Goal: Navigation & Orientation: Find specific page/section

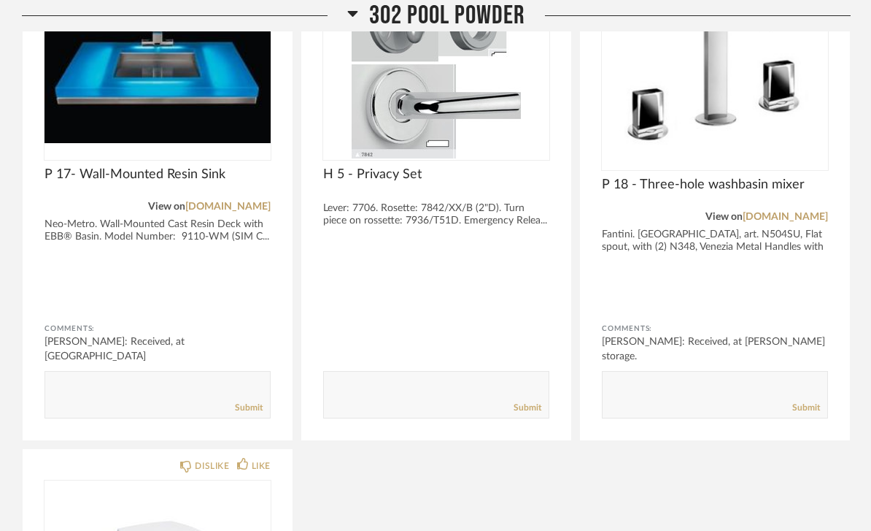
click at [482, 17] on span "302 Pool Powder" at bounding box center [447, 15] width 156 height 31
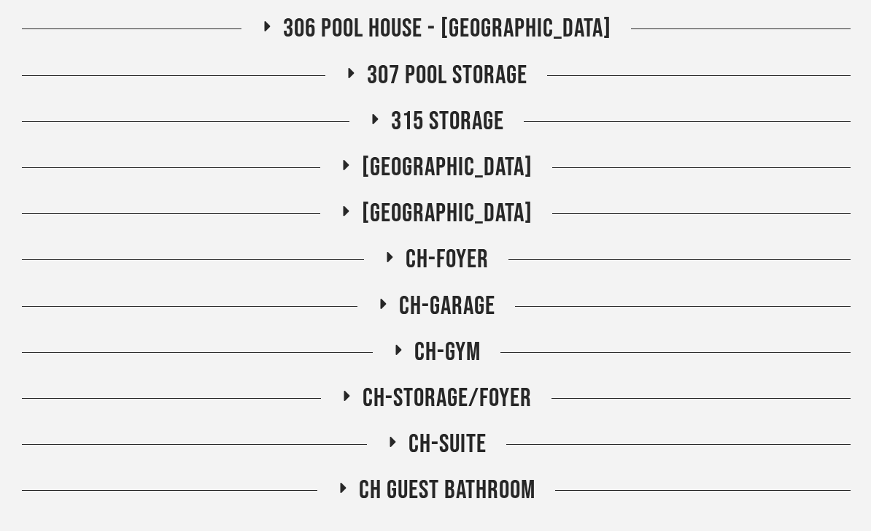
scroll to position [1867, 0]
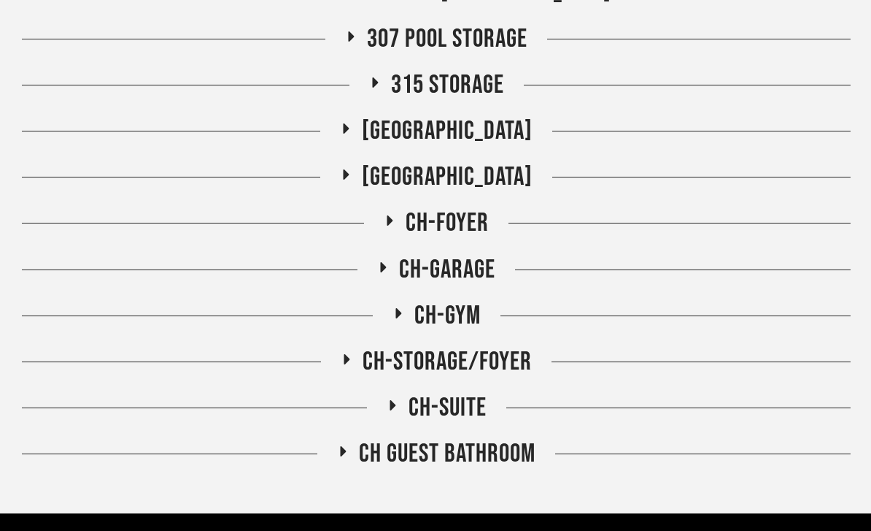
click at [380, 366] on span "CH-STORAGE/FOYER" at bounding box center [447, 361] width 169 height 31
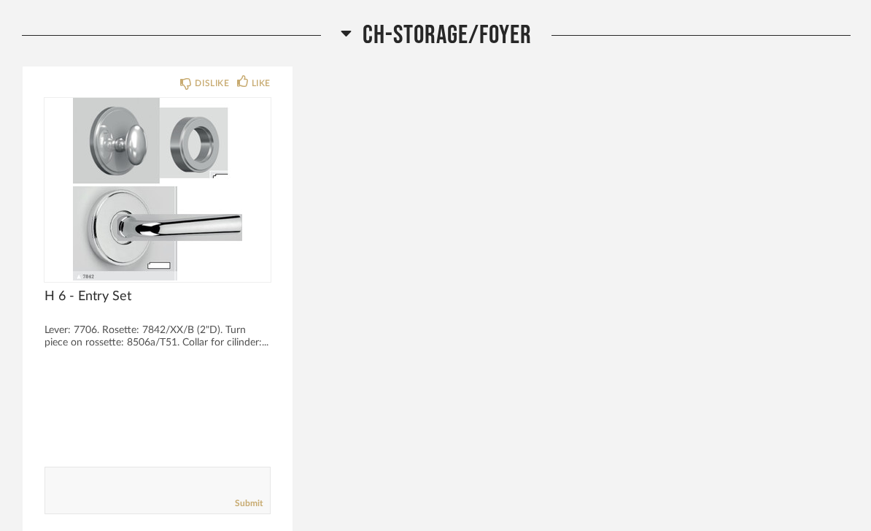
scroll to position [2198, 0]
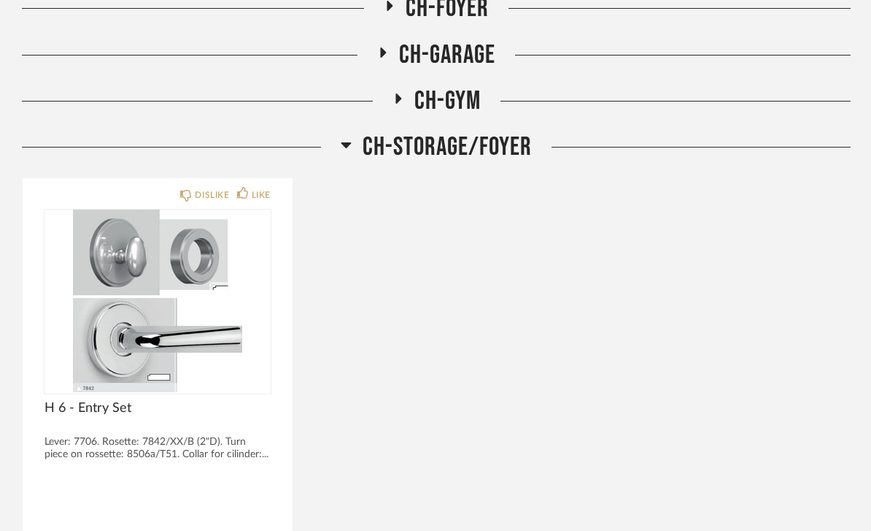
click at [463, 142] on span "CH-STORAGE/FOYER" at bounding box center [447, 147] width 169 height 31
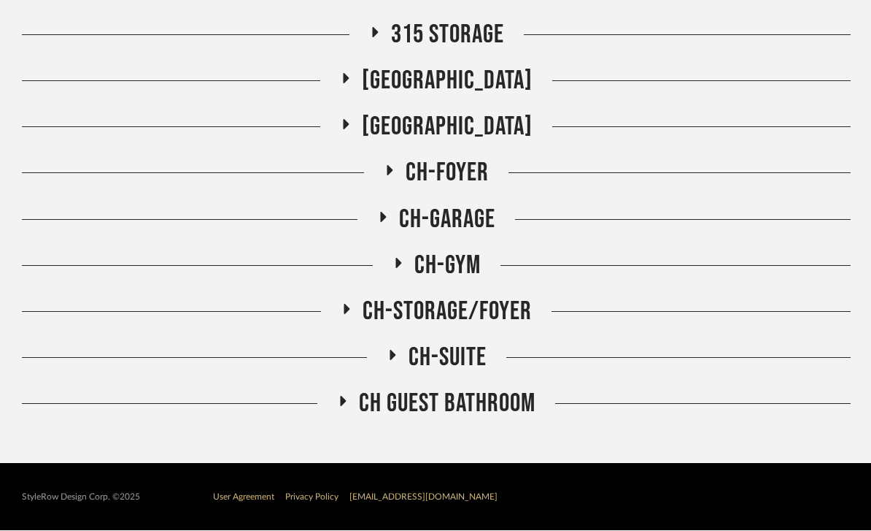
scroll to position [1914, 0]
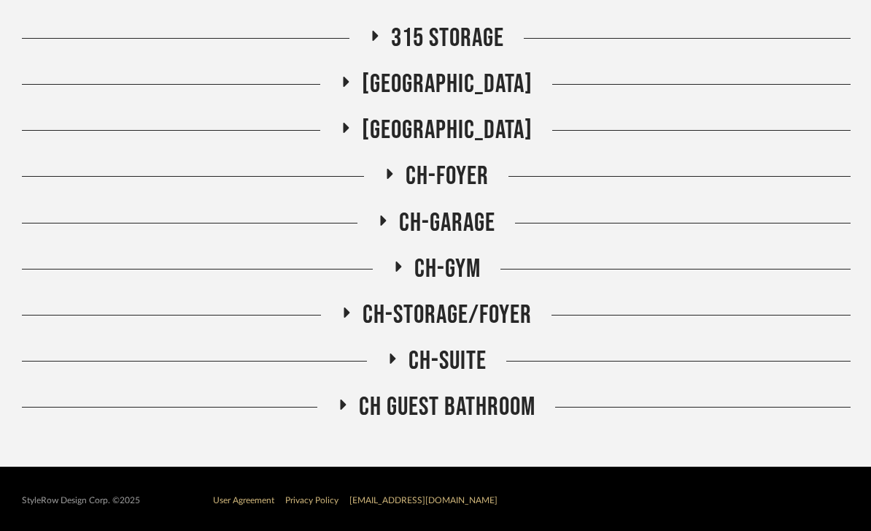
click at [476, 126] on span "[GEOGRAPHIC_DATA]" at bounding box center [447, 130] width 171 height 31
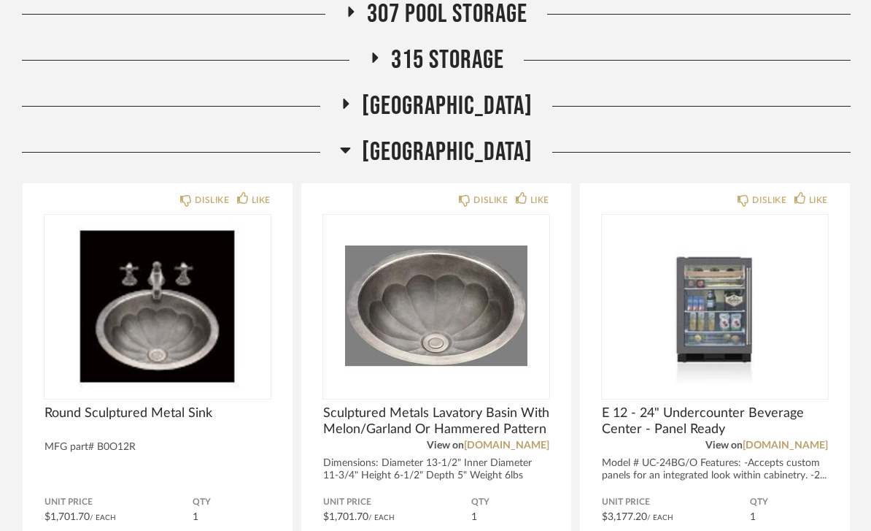
scroll to position [1879, 0]
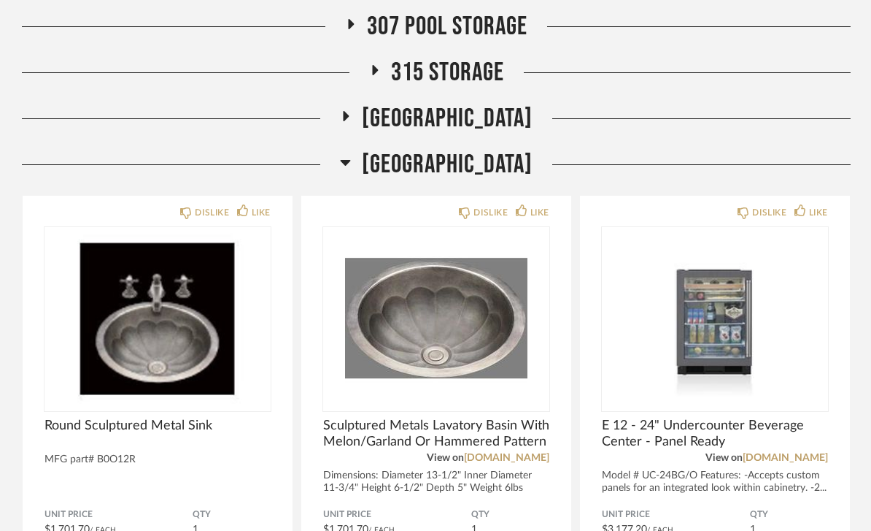
click at [471, 158] on span "[GEOGRAPHIC_DATA]" at bounding box center [447, 164] width 171 height 31
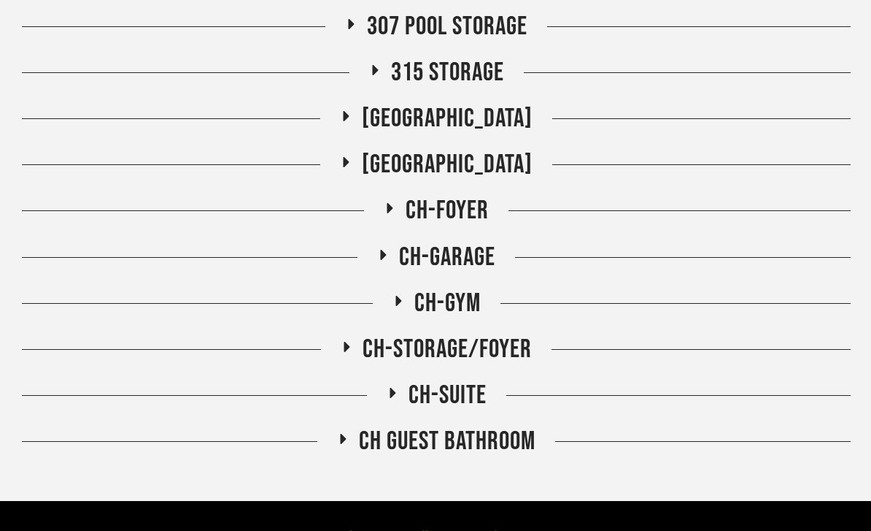
click at [467, 201] on span "CH-FOYER" at bounding box center [447, 210] width 83 height 31
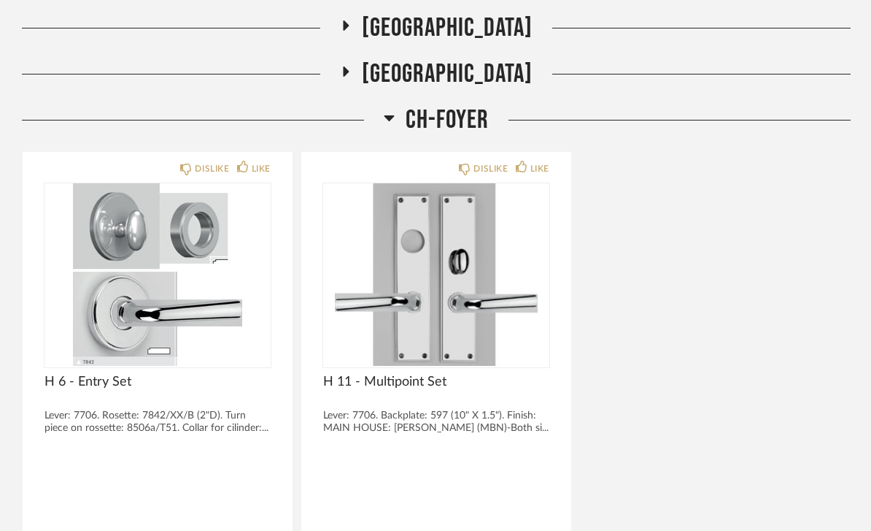
scroll to position [1970, 0]
click at [487, 81] on span "[GEOGRAPHIC_DATA]" at bounding box center [447, 73] width 171 height 31
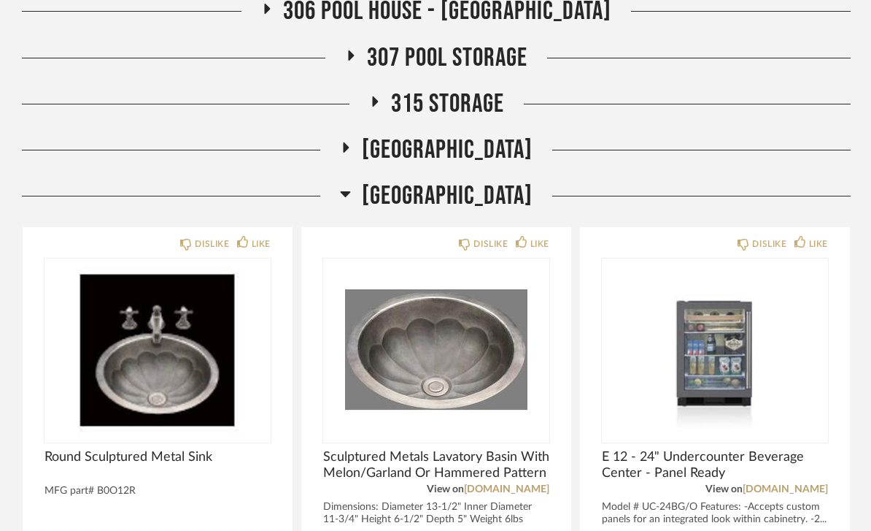
scroll to position [1848, 0]
click at [488, 185] on span "[GEOGRAPHIC_DATA]" at bounding box center [447, 195] width 171 height 31
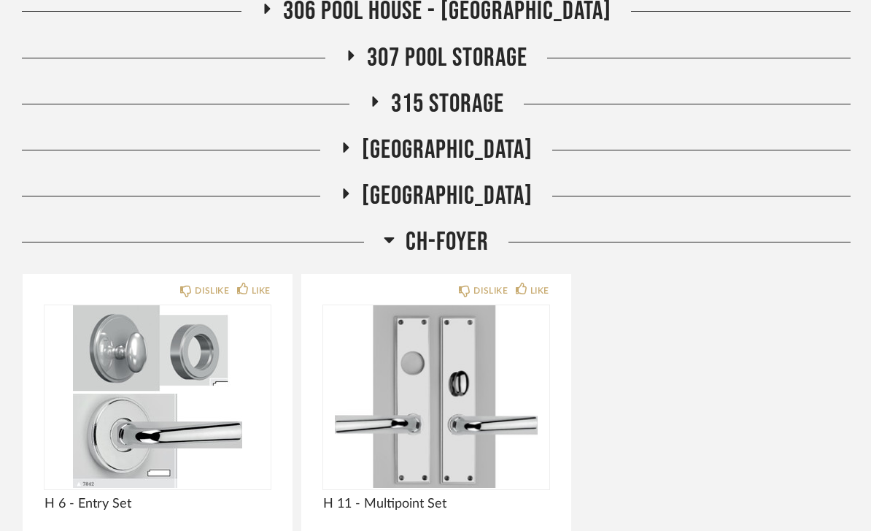
click at [468, 240] on span "CH-FOYER" at bounding box center [447, 241] width 83 height 31
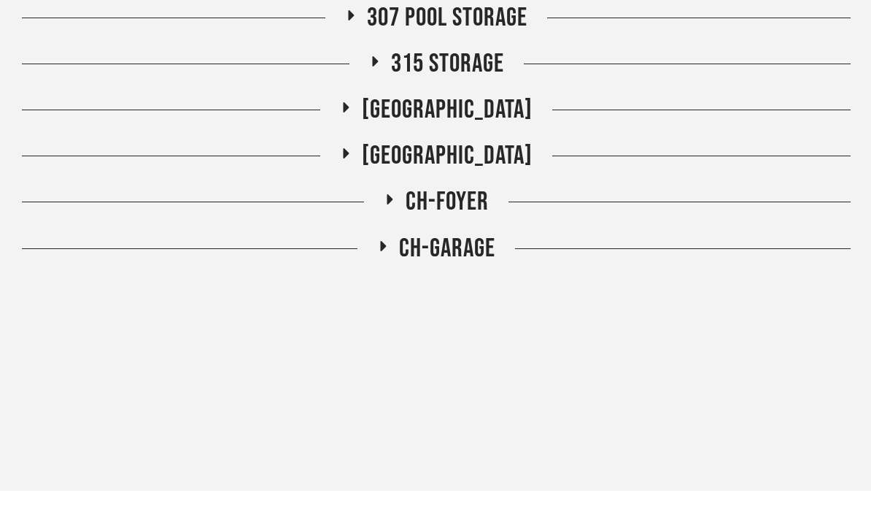
scroll to position [1867, 0]
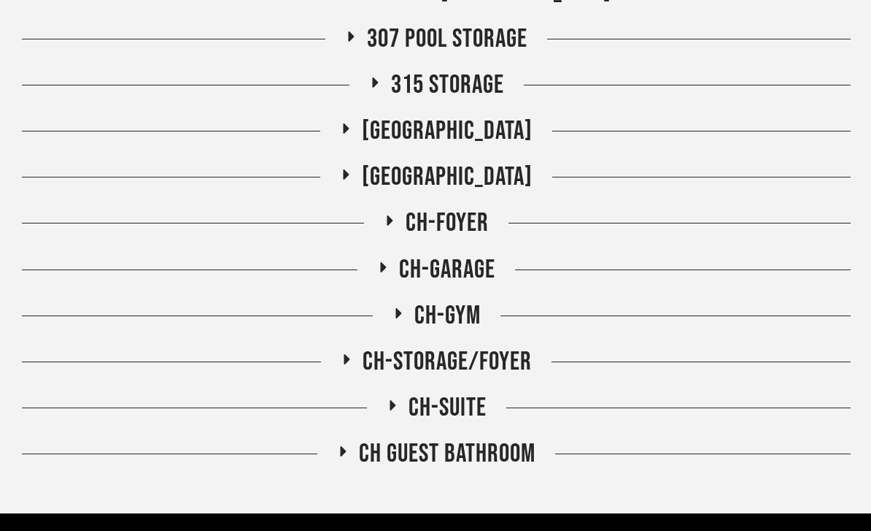
click at [450, 258] on span "CH-GARAGE" at bounding box center [447, 269] width 96 height 31
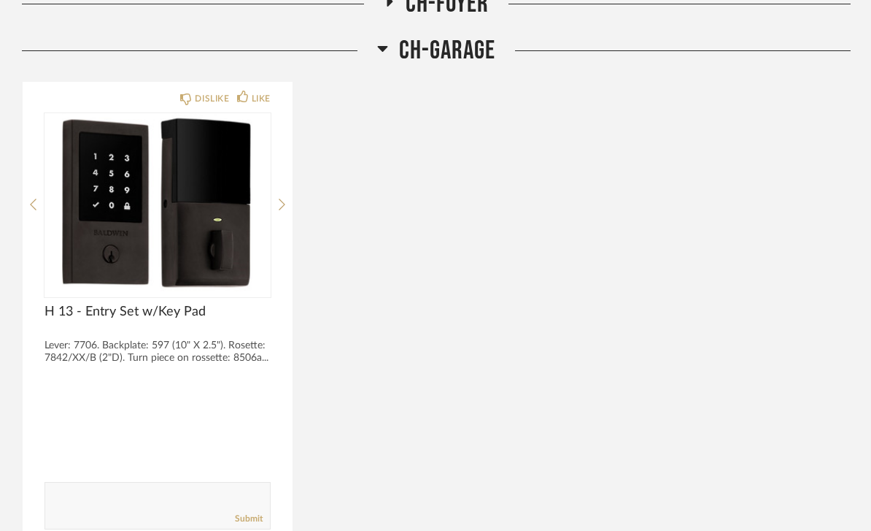
scroll to position [2088, 0]
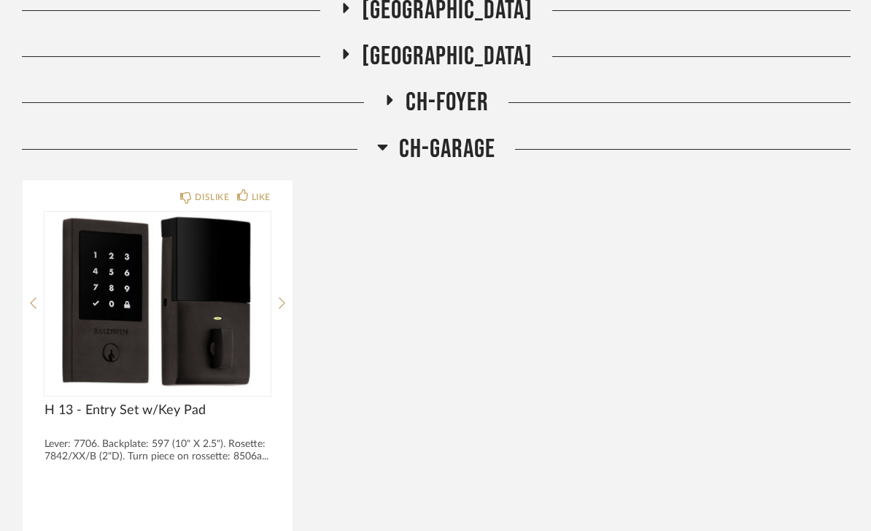
click at [469, 142] on span "CH-GARAGE" at bounding box center [447, 149] width 96 height 31
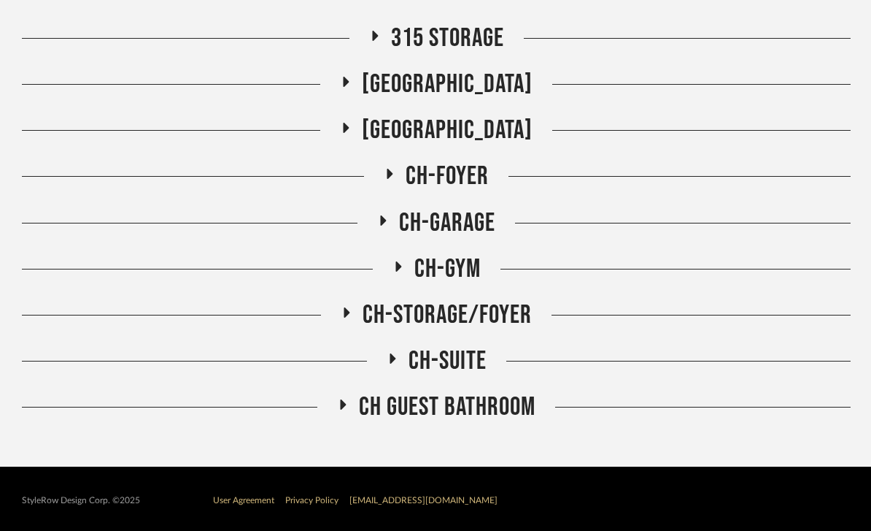
click at [461, 307] on span "CH-STORAGE/FOYER" at bounding box center [447, 314] width 169 height 31
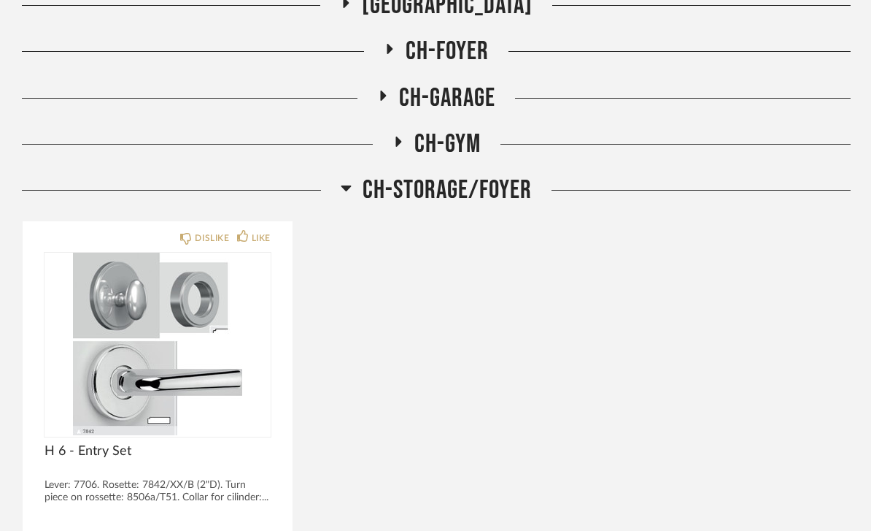
scroll to position [2103, 0]
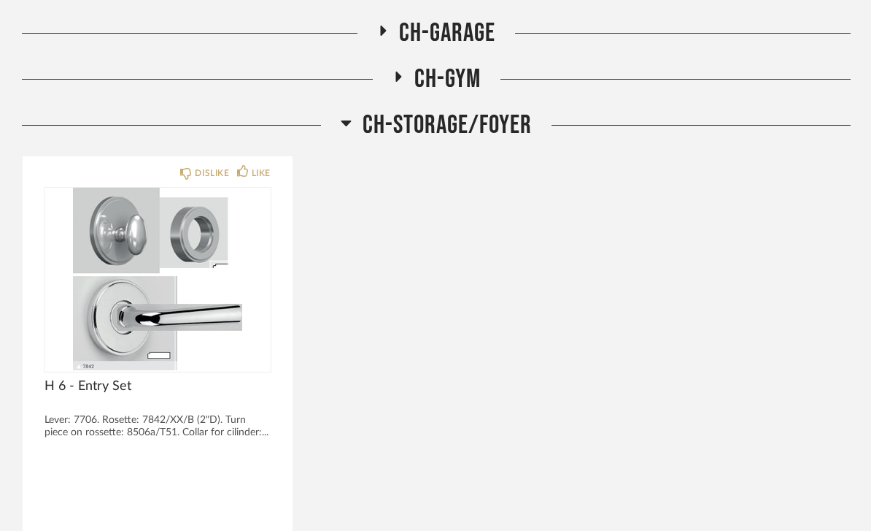
click at [485, 126] on span "CH-STORAGE/FOYER" at bounding box center [447, 124] width 169 height 31
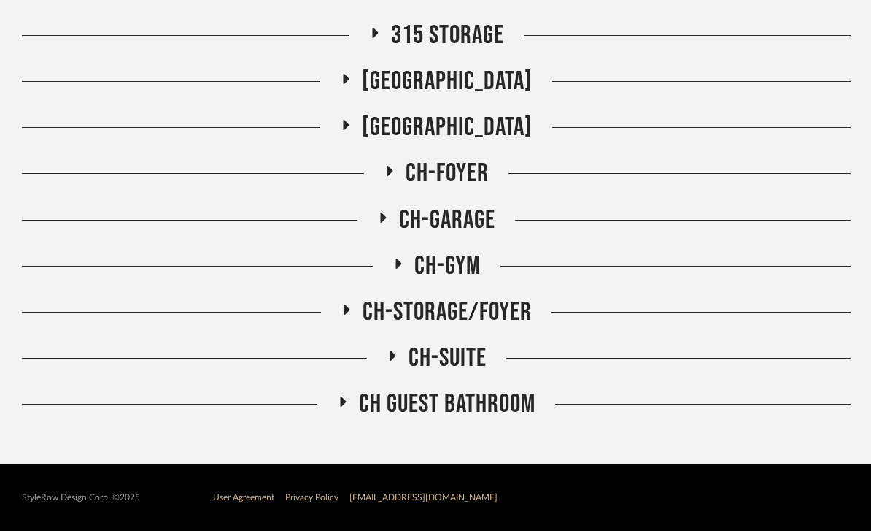
scroll to position [1867, 0]
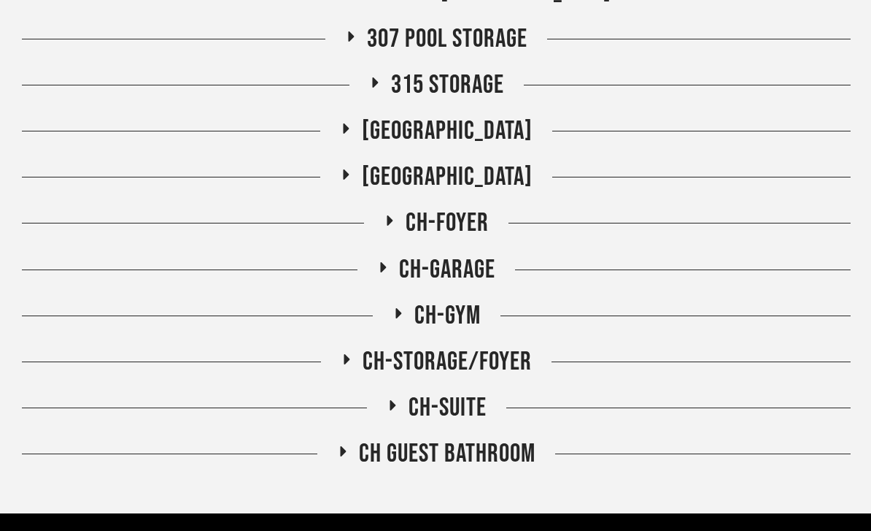
click at [438, 404] on span "CH-SUITE" at bounding box center [448, 407] width 78 height 31
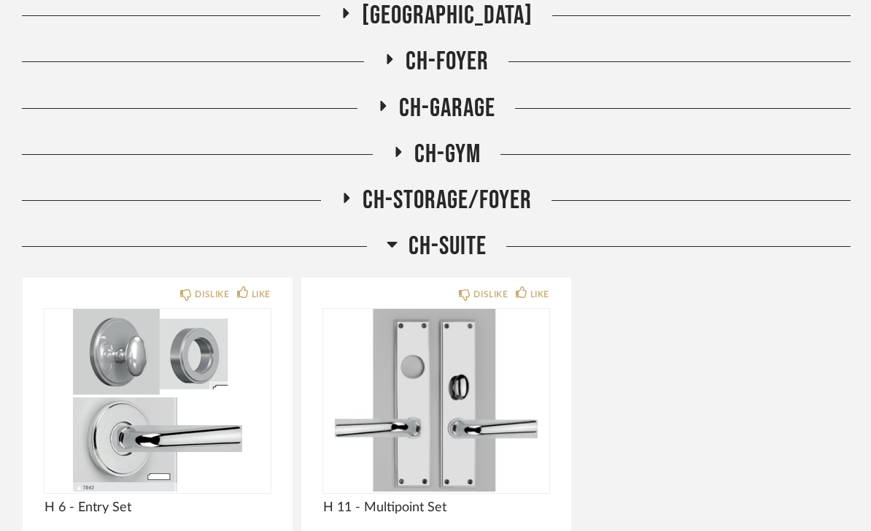
scroll to position [2069, 0]
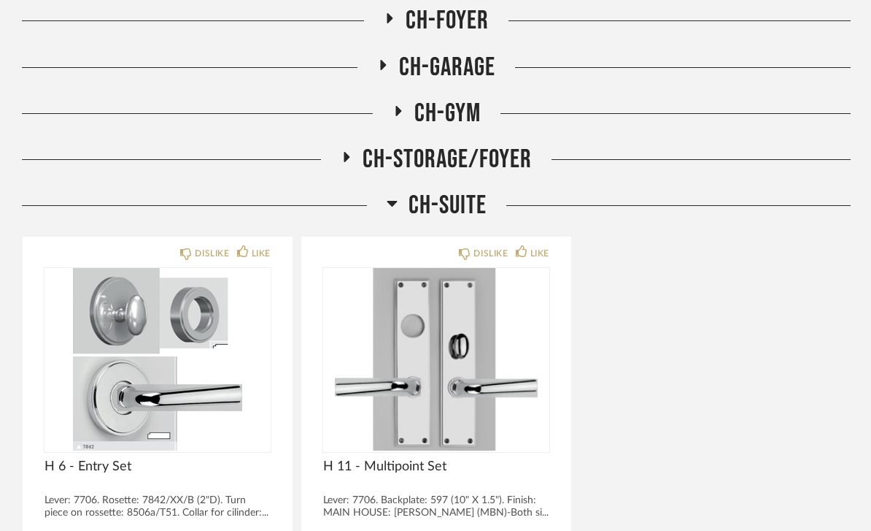
click at [444, 205] on span "CH-SUITE" at bounding box center [448, 205] width 78 height 31
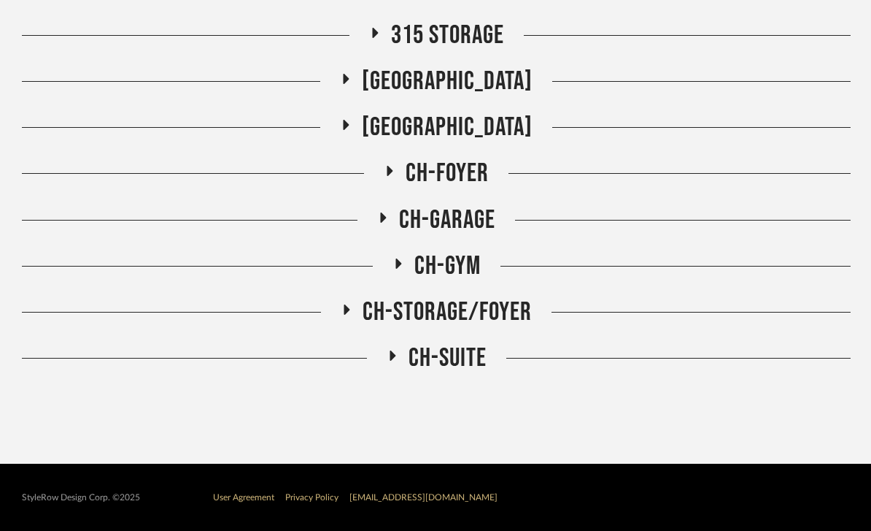
scroll to position [1867, 0]
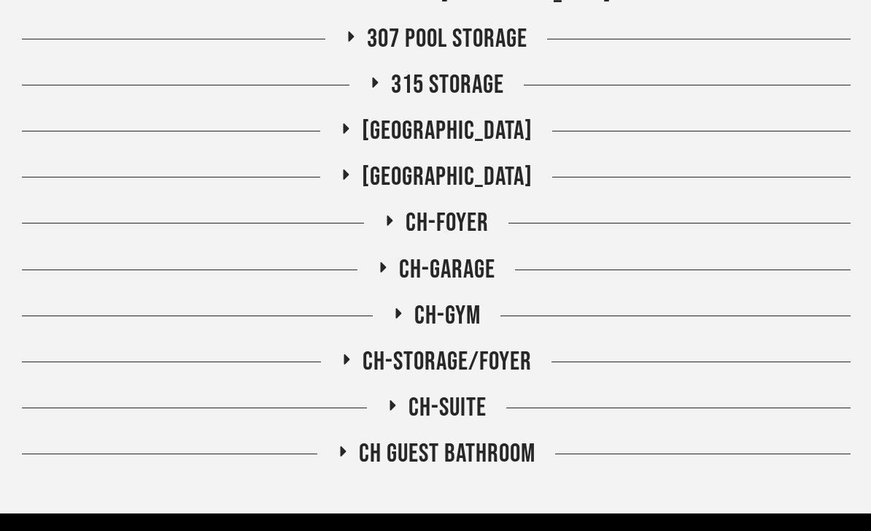
click at [448, 450] on span "CH Guest Bathroom" at bounding box center [447, 453] width 177 height 31
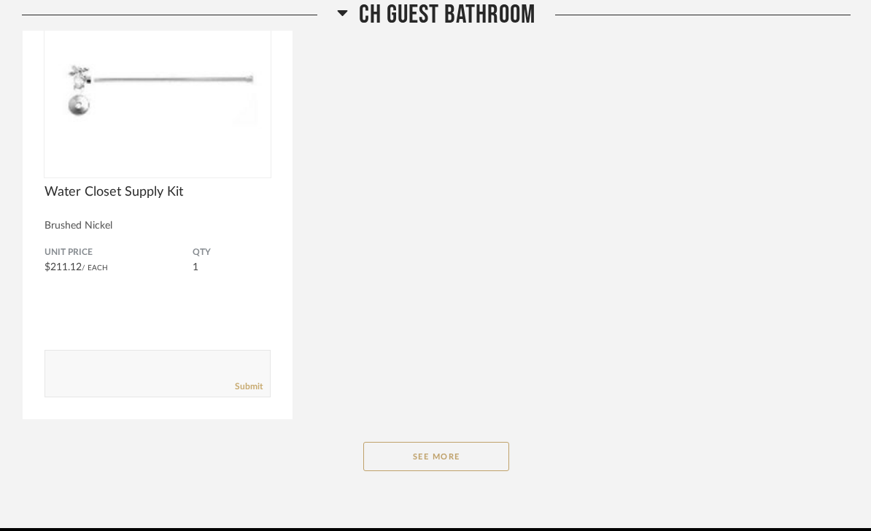
scroll to position [2882, 0]
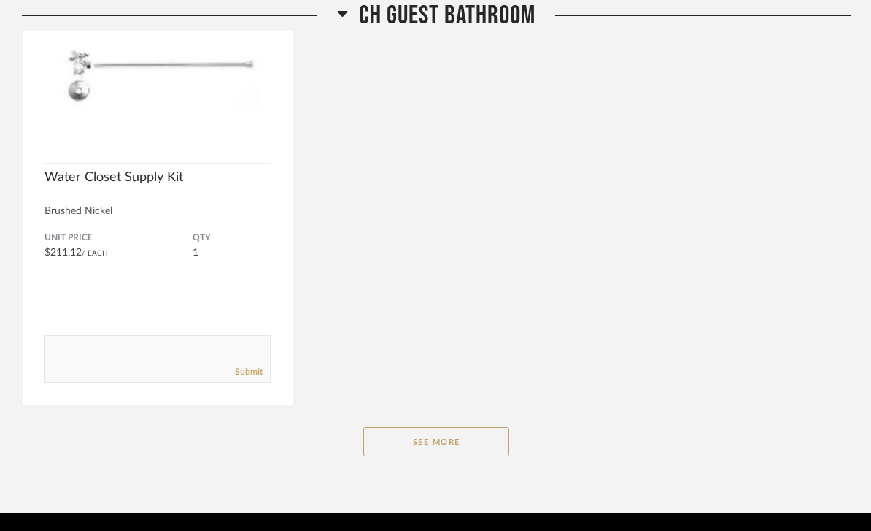
click at [457, 441] on button "See More" at bounding box center [436, 441] width 146 height 29
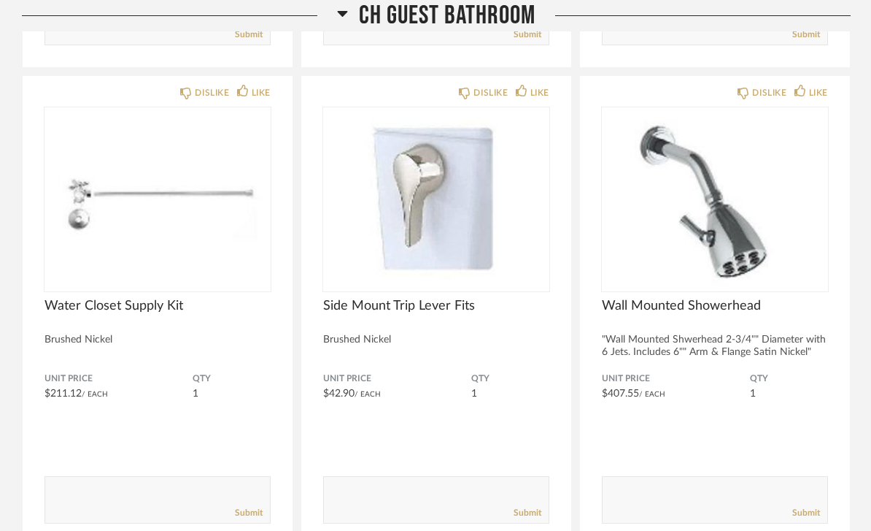
click at [502, 16] on span "CH Guest Bathroom" at bounding box center [447, 15] width 177 height 31
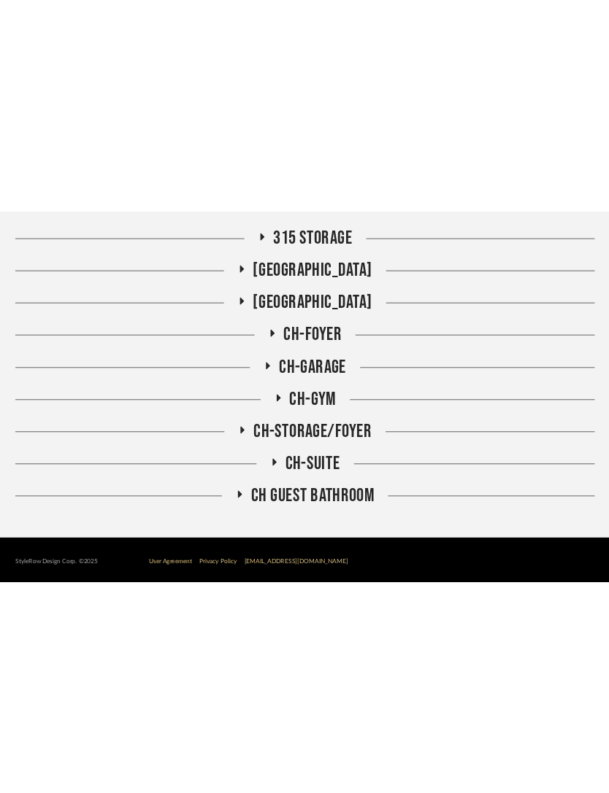
scroll to position [1500, 0]
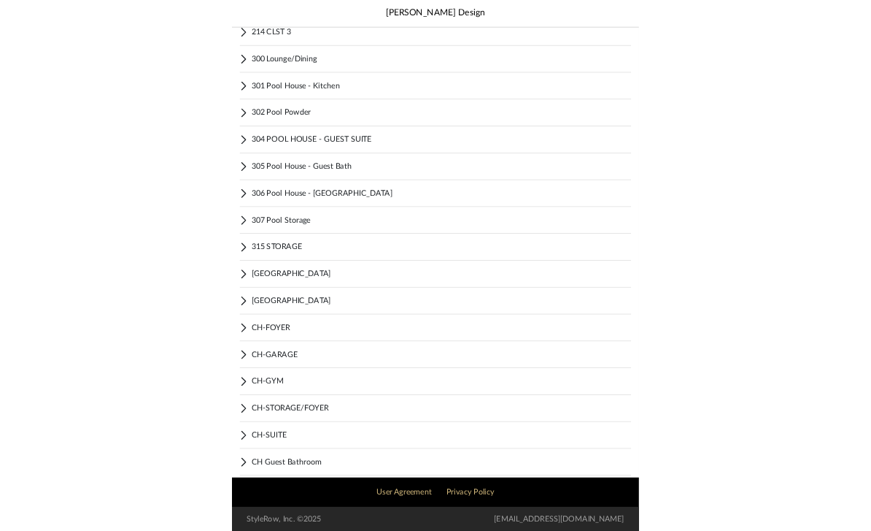
scroll to position [1492, 0]
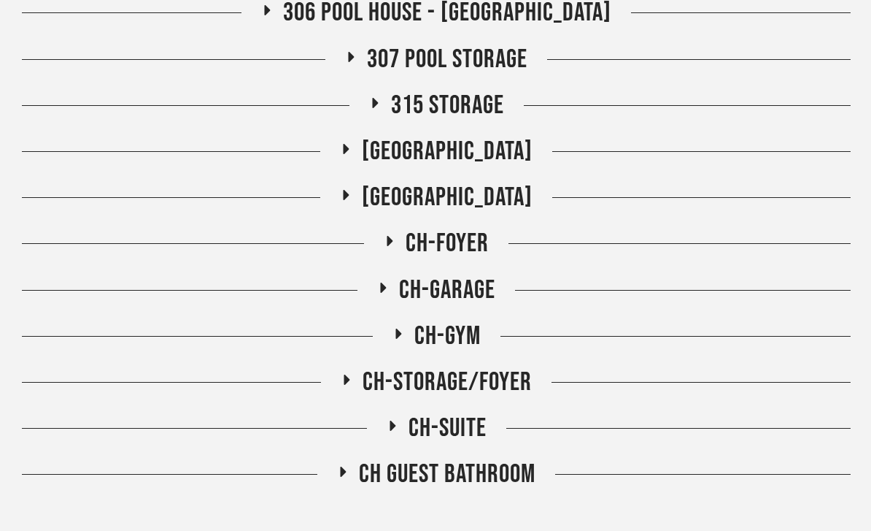
scroll to position [1867, 0]
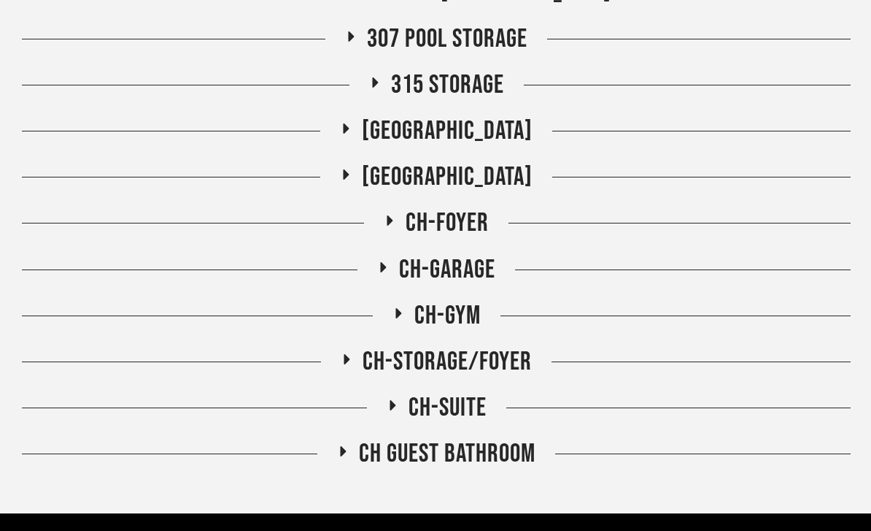
click at [474, 308] on span "CH-GYM" at bounding box center [448, 315] width 66 height 31
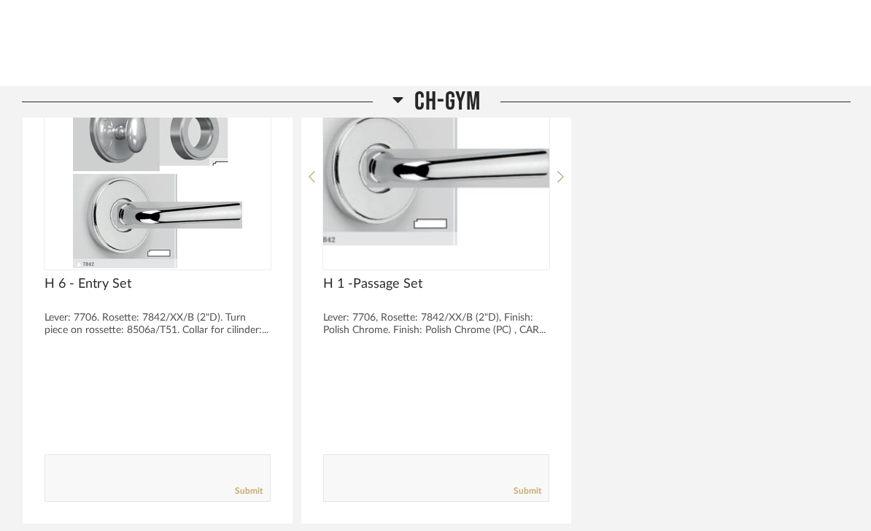
scroll to position [2099, 0]
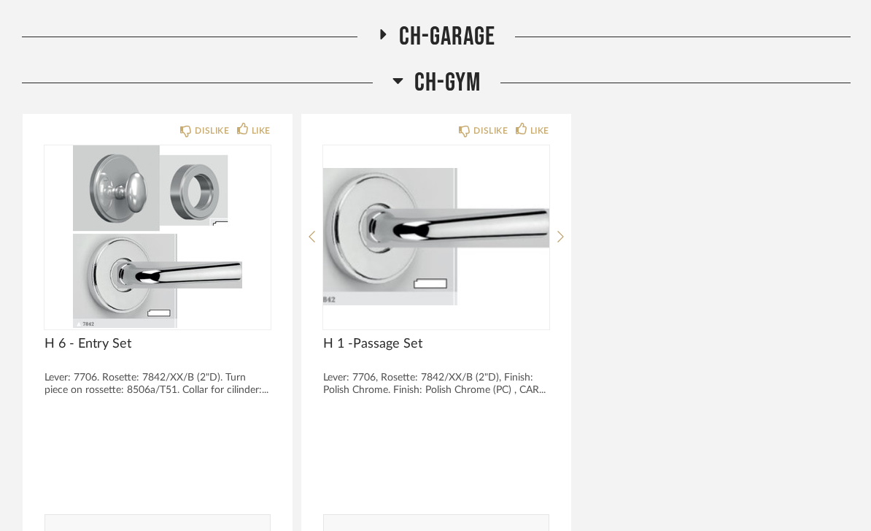
click at [464, 75] on span "CH-GYM" at bounding box center [448, 83] width 66 height 31
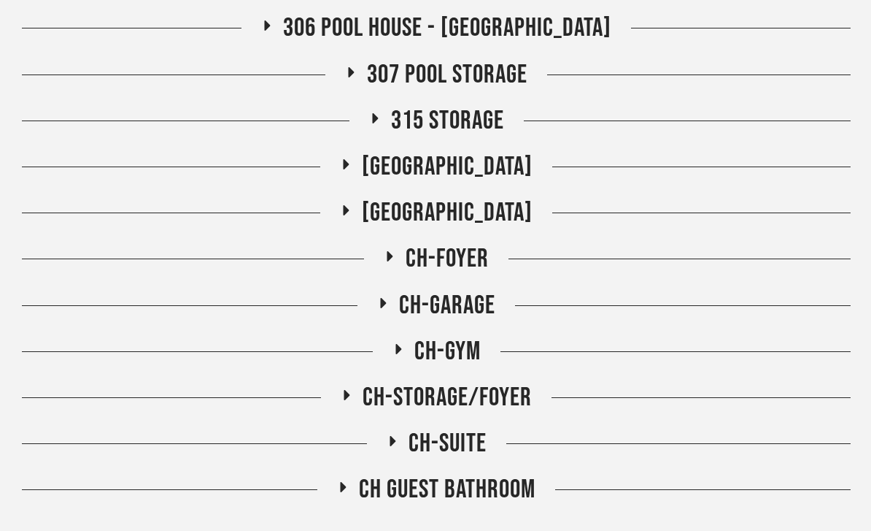
scroll to position [1867, 0]
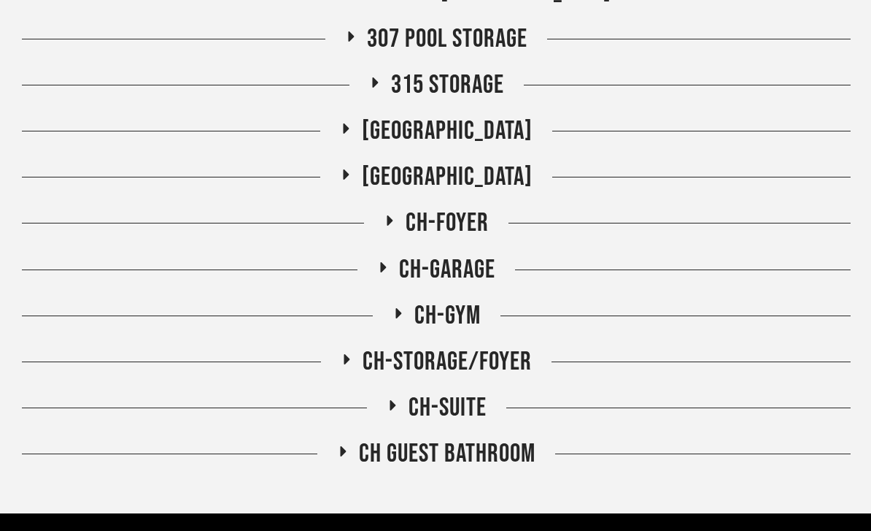
click at [489, 172] on span "[GEOGRAPHIC_DATA]" at bounding box center [447, 176] width 171 height 31
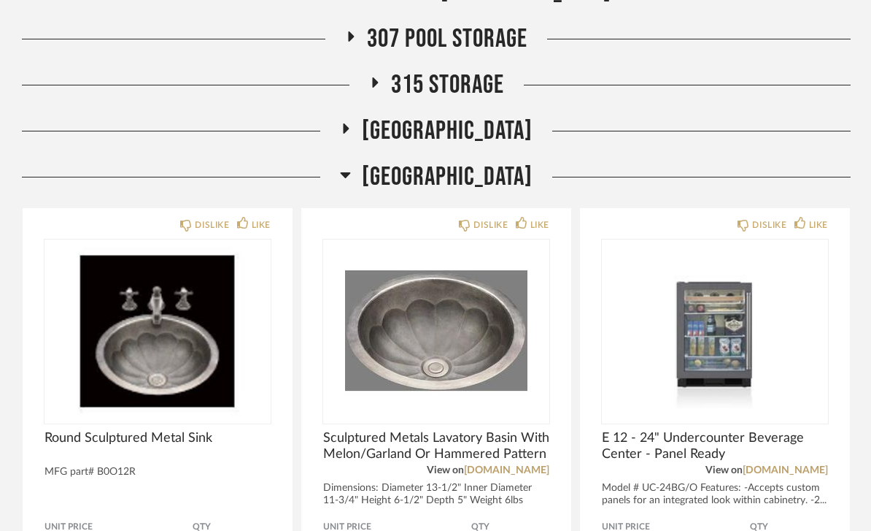
click at [510, 170] on span "[GEOGRAPHIC_DATA]" at bounding box center [447, 176] width 171 height 31
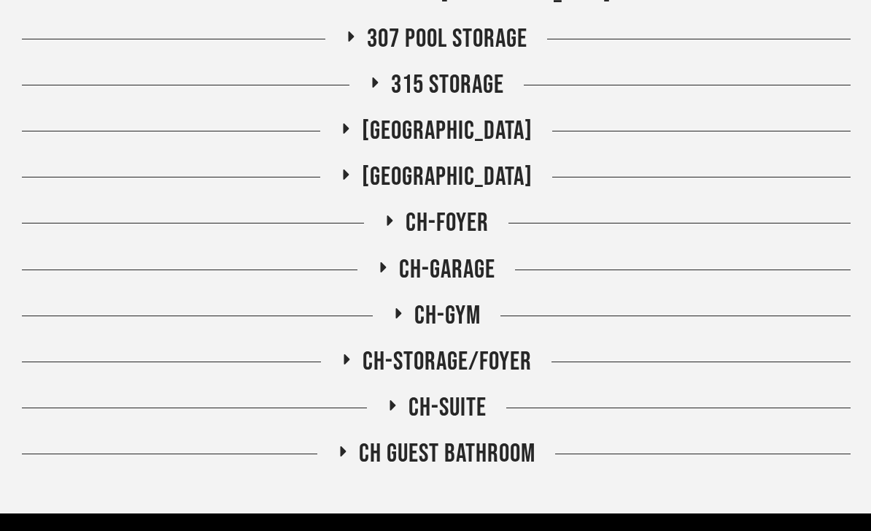
click at [502, 171] on span "[GEOGRAPHIC_DATA]" at bounding box center [447, 176] width 171 height 31
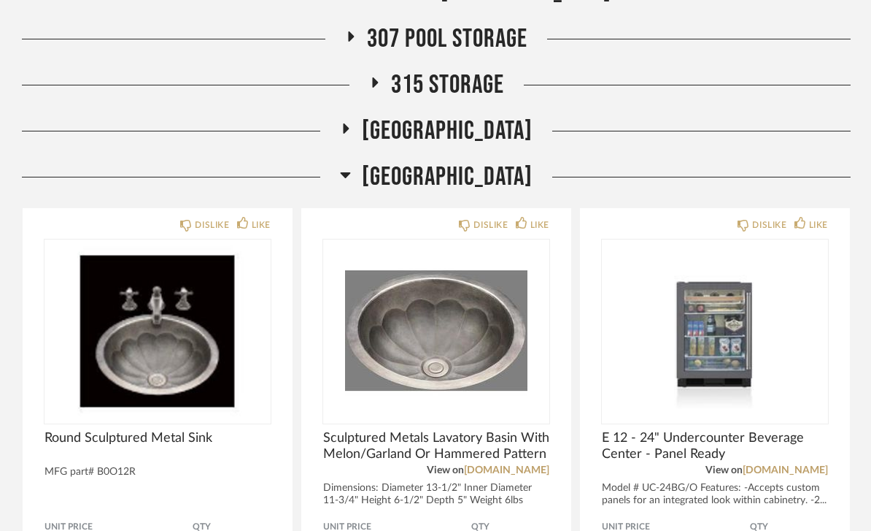
click at [499, 162] on span "[GEOGRAPHIC_DATA]" at bounding box center [447, 176] width 171 height 31
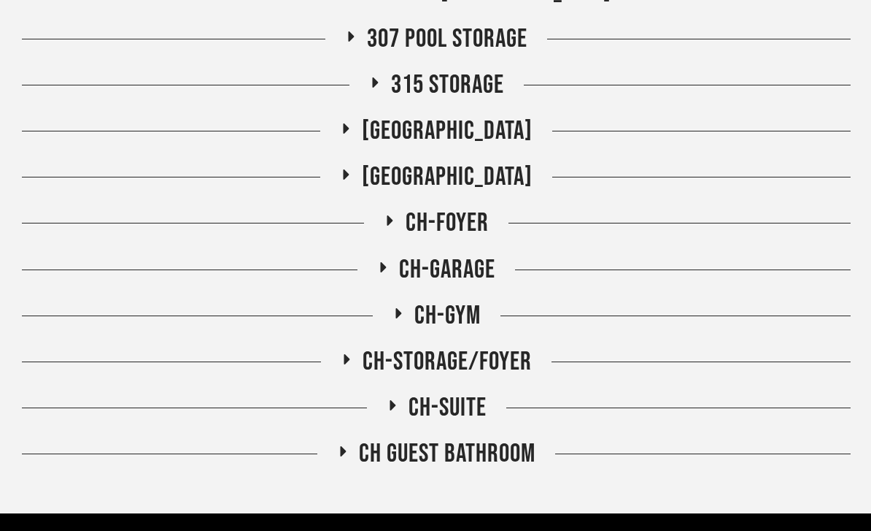
click at [490, 269] on span "CH-GARAGE" at bounding box center [447, 269] width 96 height 31
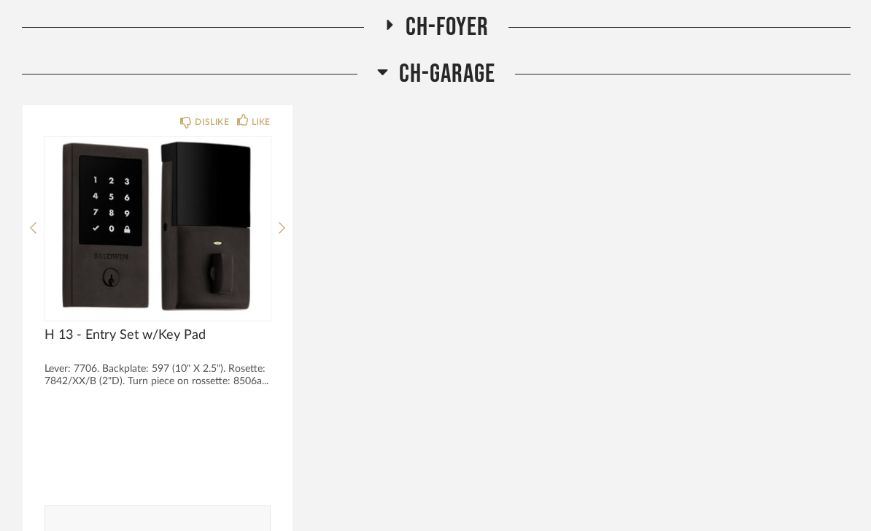
scroll to position [2061, 0]
click at [470, 68] on span "CH-GARAGE" at bounding box center [447, 75] width 96 height 31
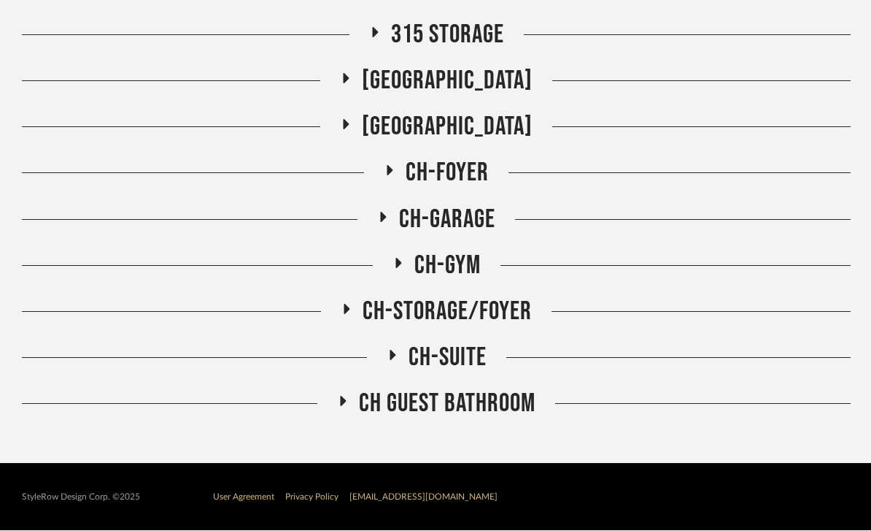
scroll to position [1914, 0]
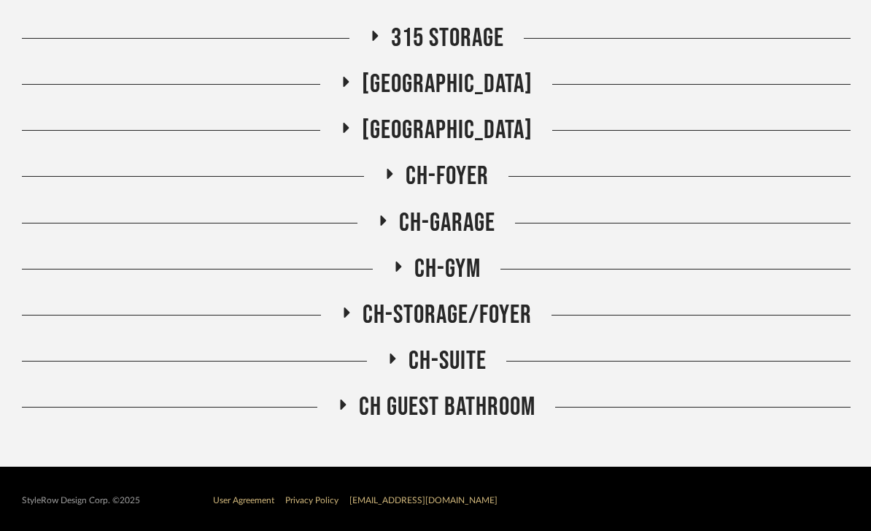
click at [527, 309] on span "CH-STORAGE/FOYER" at bounding box center [447, 314] width 169 height 31
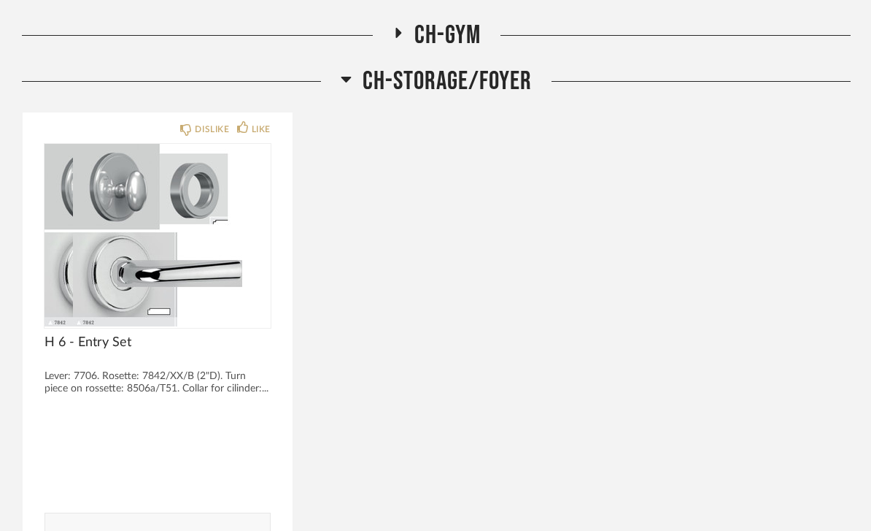
scroll to position [2147, 0]
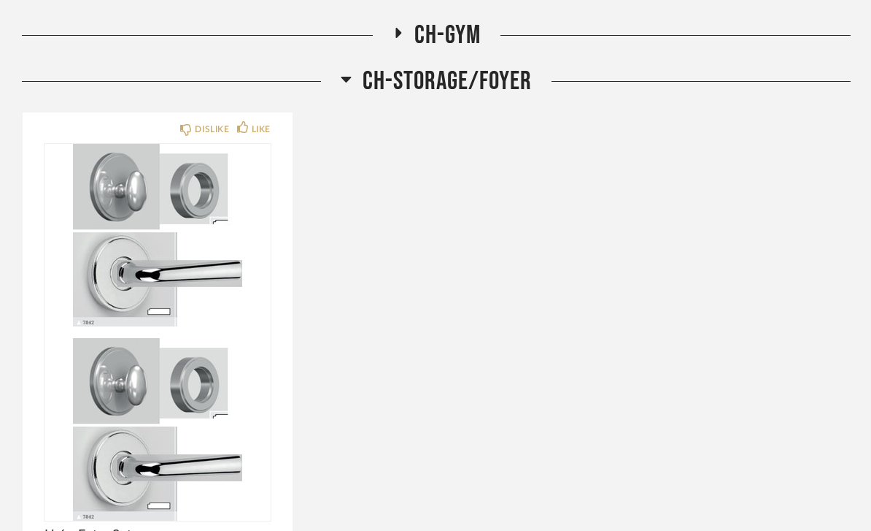
click at [231, 338] on img at bounding box center [158, 429] width 226 height 182
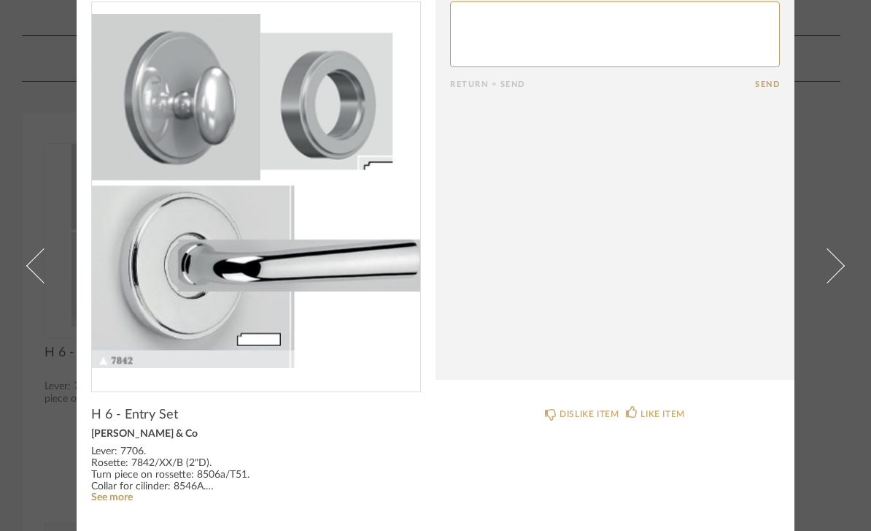
scroll to position [50, 0]
click at [121, 498] on link "See more" at bounding box center [112, 498] width 42 height 10
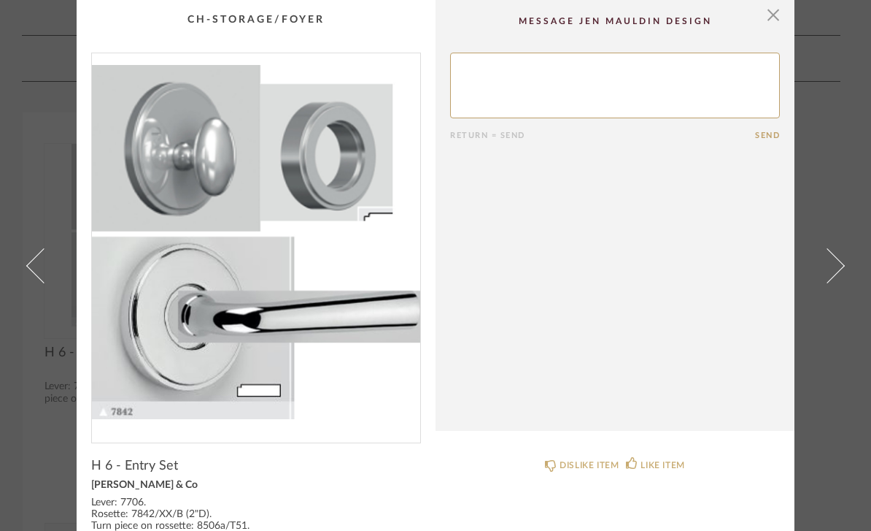
scroll to position [0, 0]
click at [780, 18] on span "button" at bounding box center [773, 14] width 29 height 29
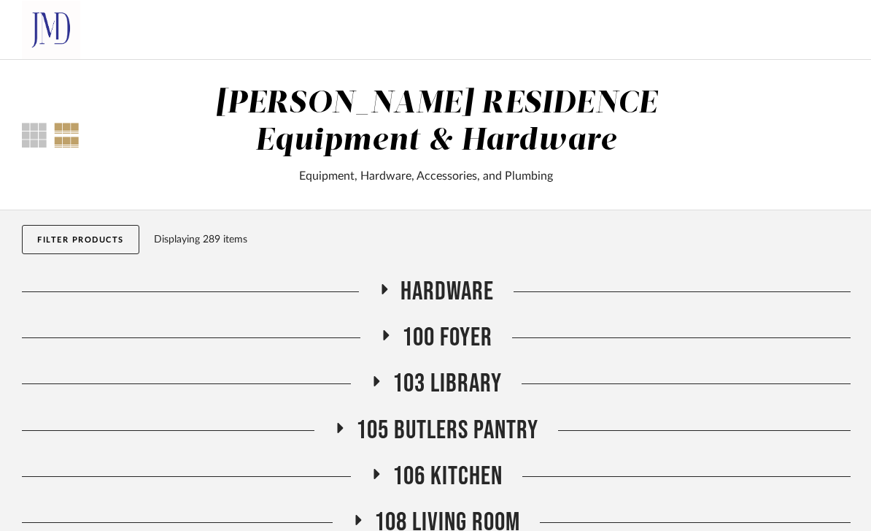
scroll to position [2147, 0]
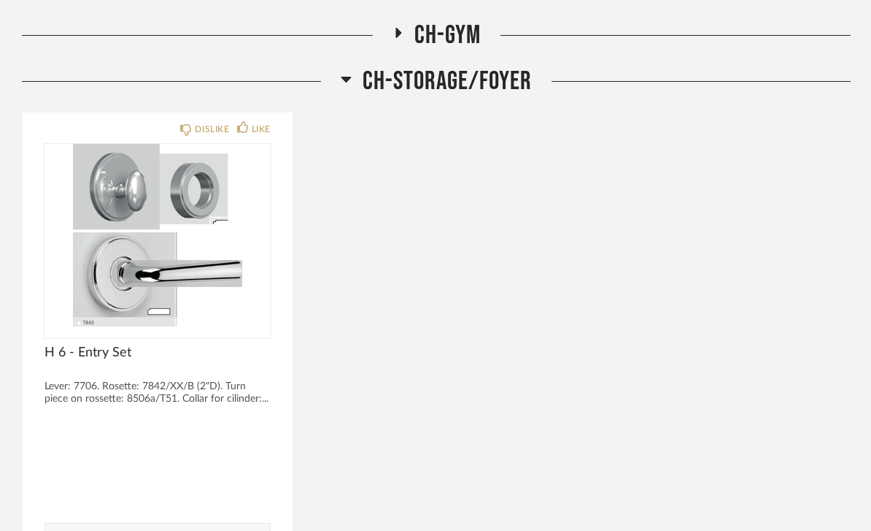
click at [505, 76] on span "CH-STORAGE/FOYER" at bounding box center [447, 81] width 169 height 31
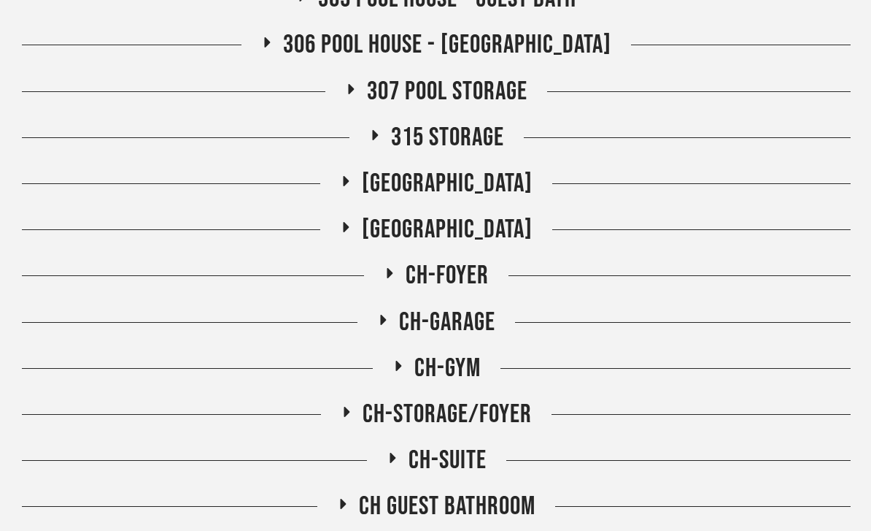
scroll to position [1867, 0]
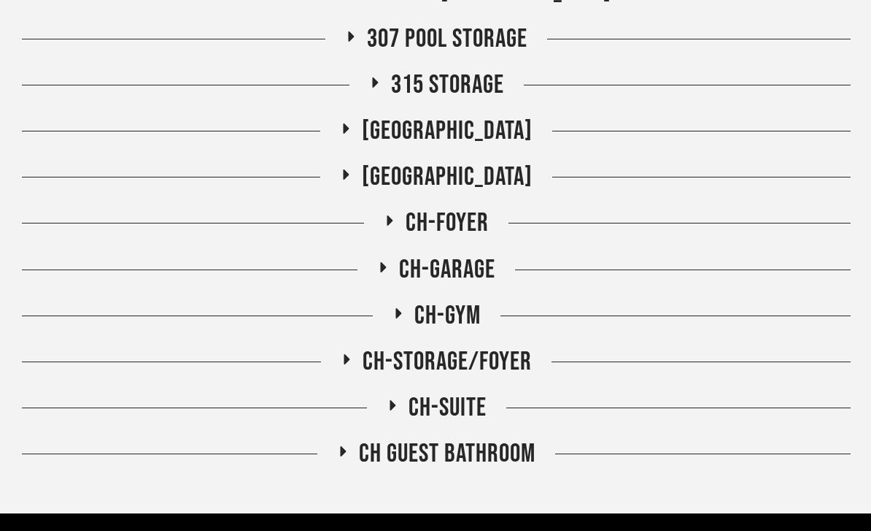
click at [452, 316] on span "CH-GYM" at bounding box center [448, 315] width 66 height 31
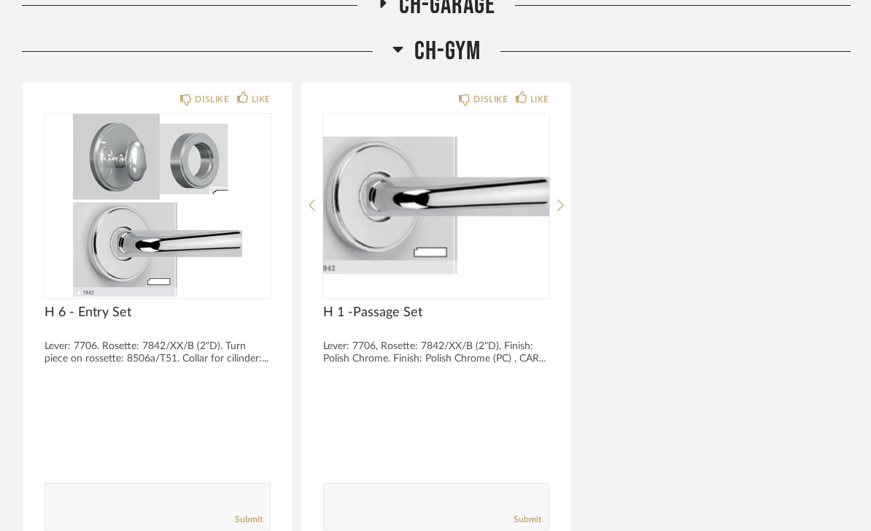
scroll to position [2131, 0]
click at [413, 315] on span "H 1 -Passage Set" at bounding box center [436, 312] width 226 height 16
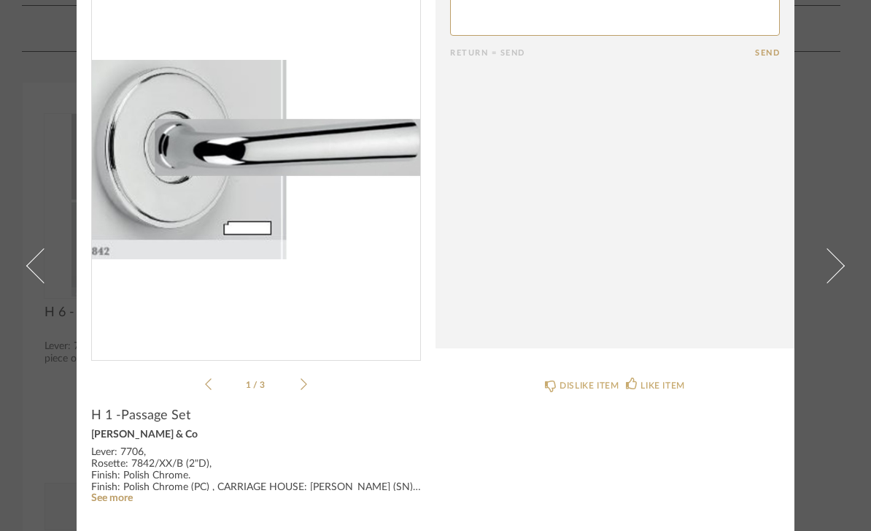
scroll to position [82, 0]
click at [117, 498] on link "See more" at bounding box center [112, 498] width 42 height 10
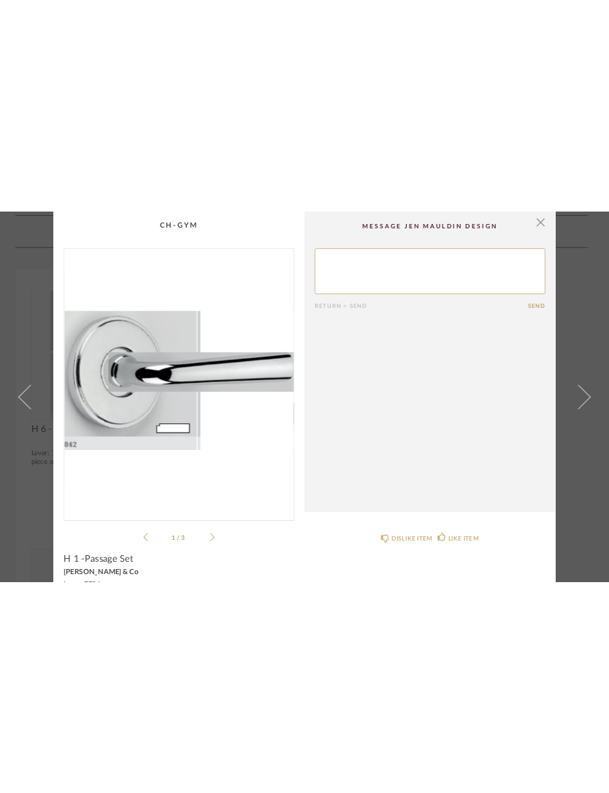
scroll to position [0, 0]
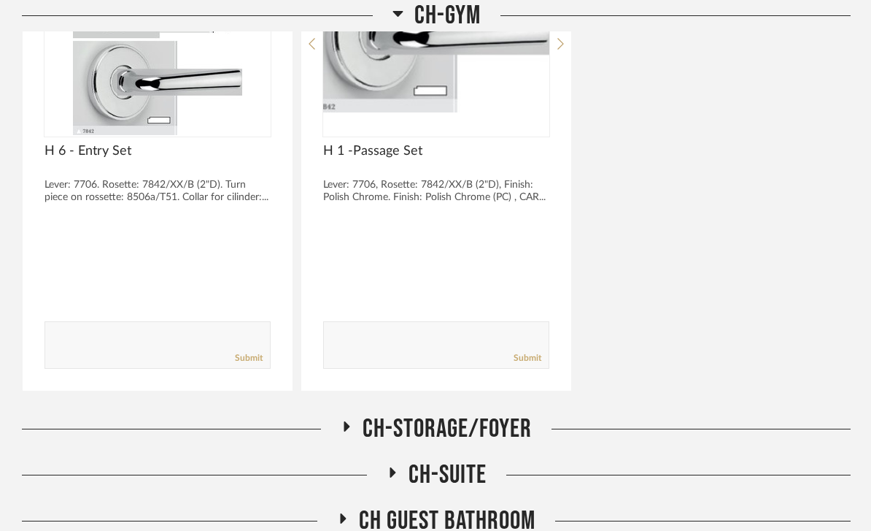
scroll to position [2360, 0]
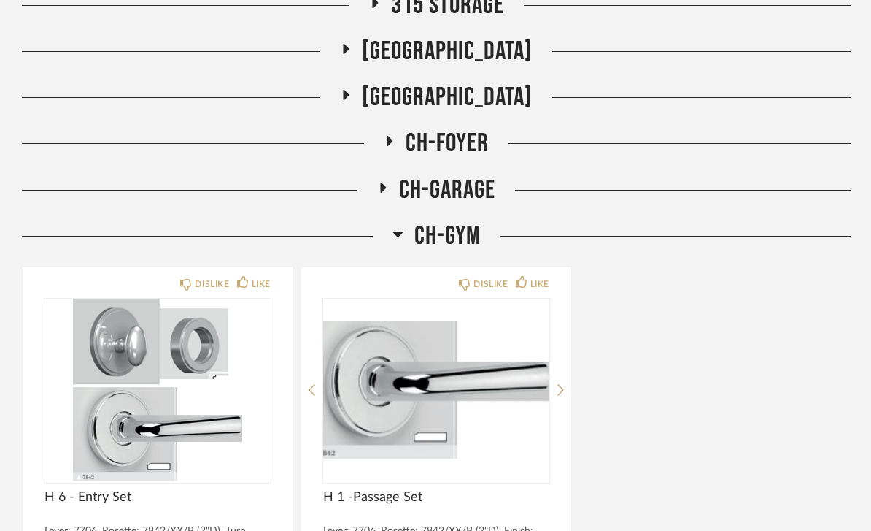
click at [454, 232] on span "CH-GYM" at bounding box center [448, 235] width 66 height 31
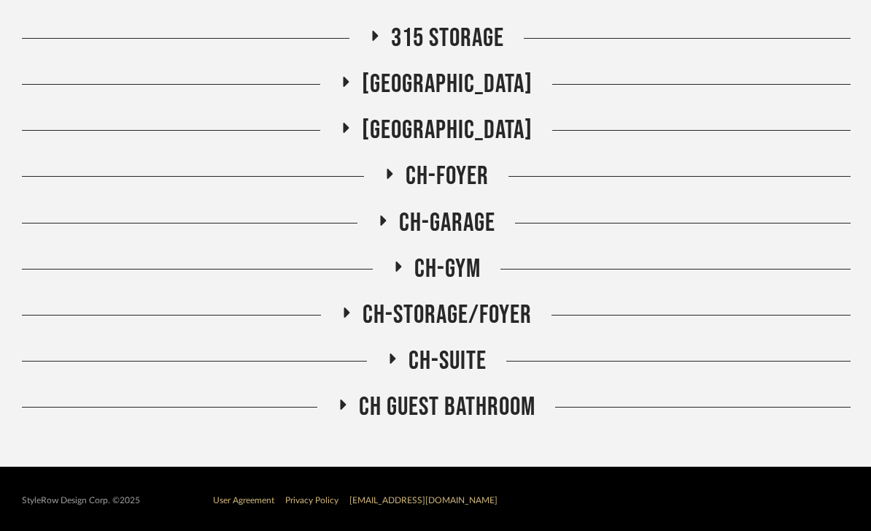
click at [468, 222] on span "CH-GARAGE" at bounding box center [447, 222] width 96 height 31
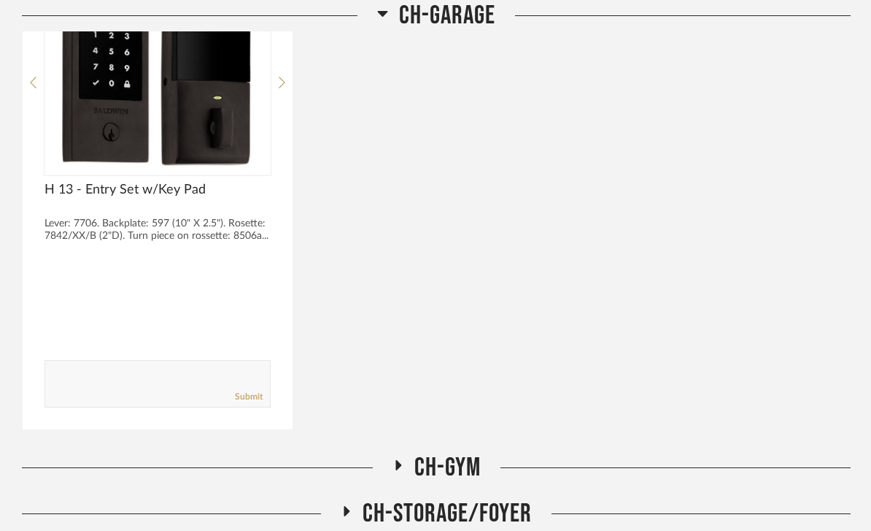
scroll to position [2216, 0]
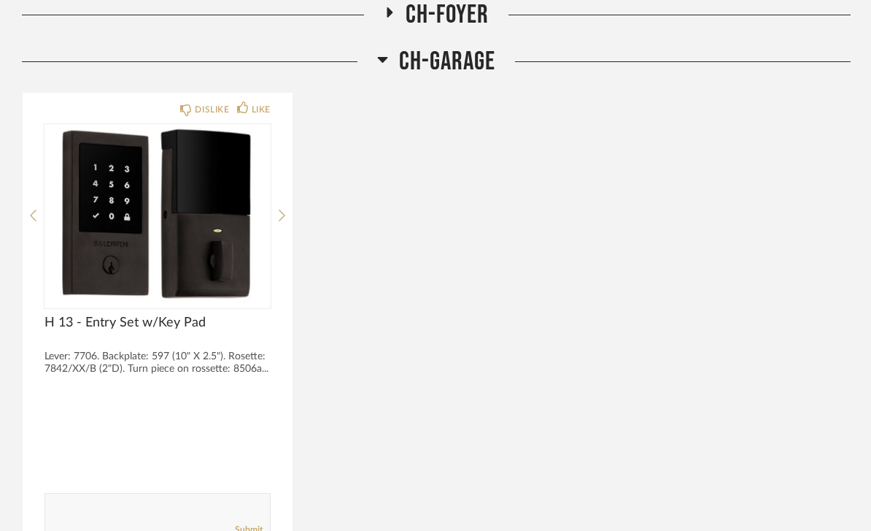
click at [466, 59] on span "CH-GARAGE" at bounding box center [447, 62] width 96 height 31
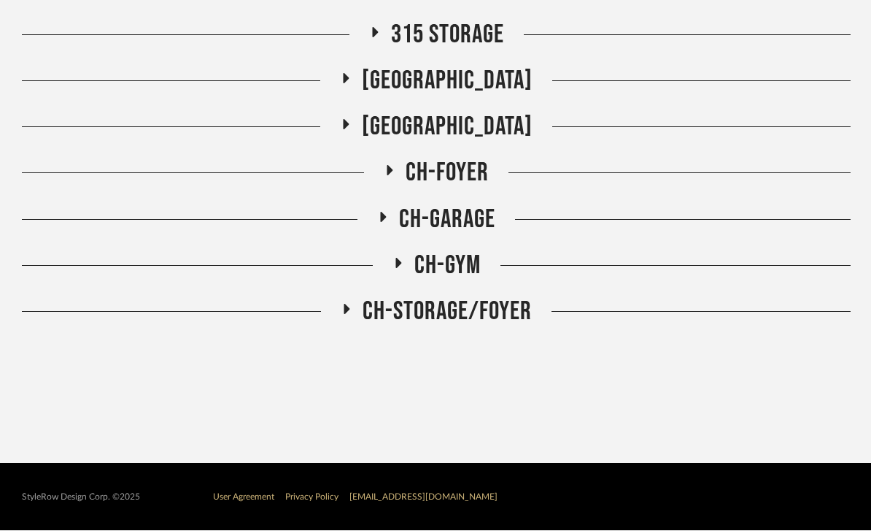
scroll to position [1914, 0]
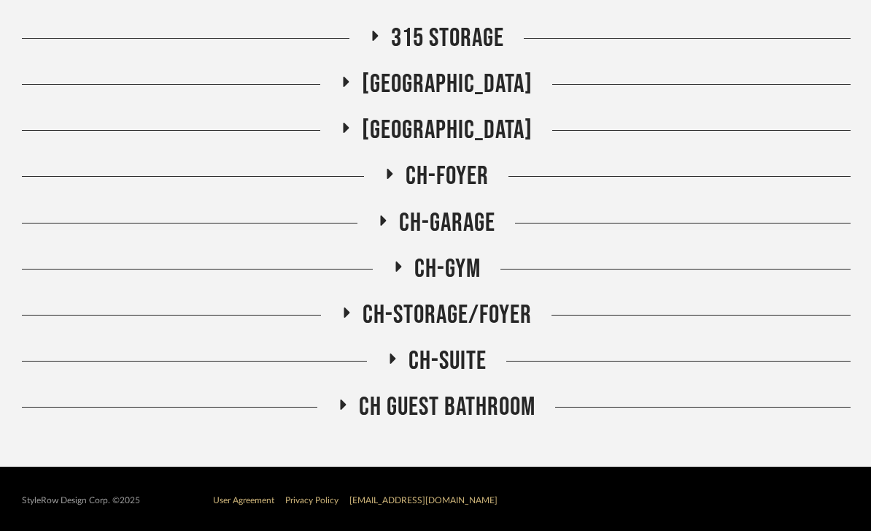
click at [457, 309] on span "CH-STORAGE/FOYER" at bounding box center [447, 314] width 169 height 31
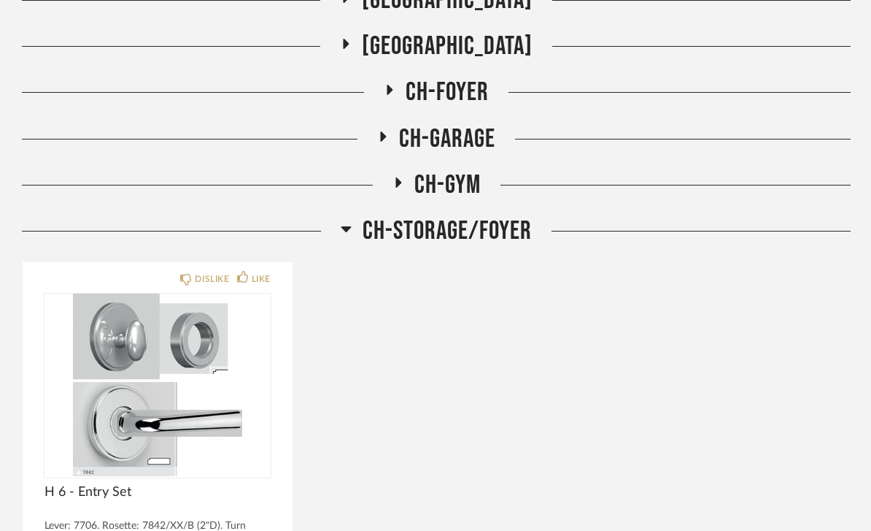
click at [480, 224] on span "CH-STORAGE/FOYER" at bounding box center [447, 230] width 169 height 31
